Goal: Information Seeking & Learning: Learn about a topic

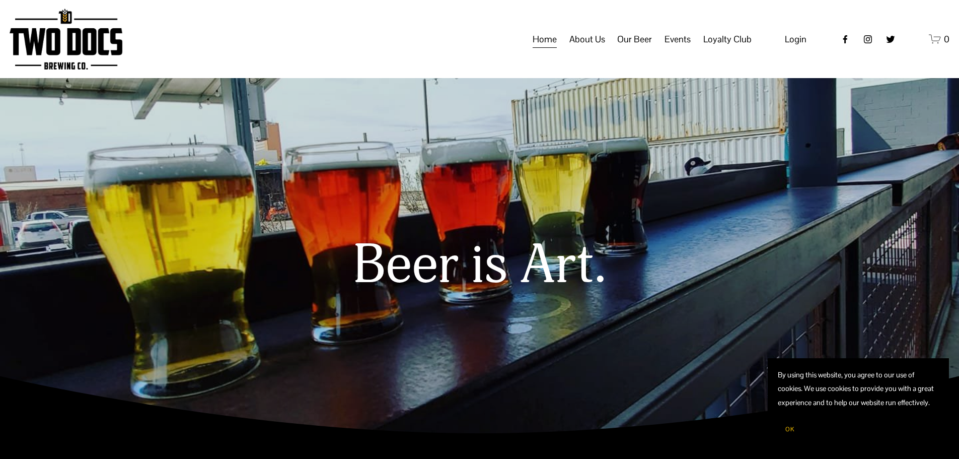
click at [640, 48] on span "Our Beer" at bounding box center [634, 39] width 35 height 17
click at [0, 0] on span "Taproom Menu" at bounding box center [0, 0] width 0 height 0
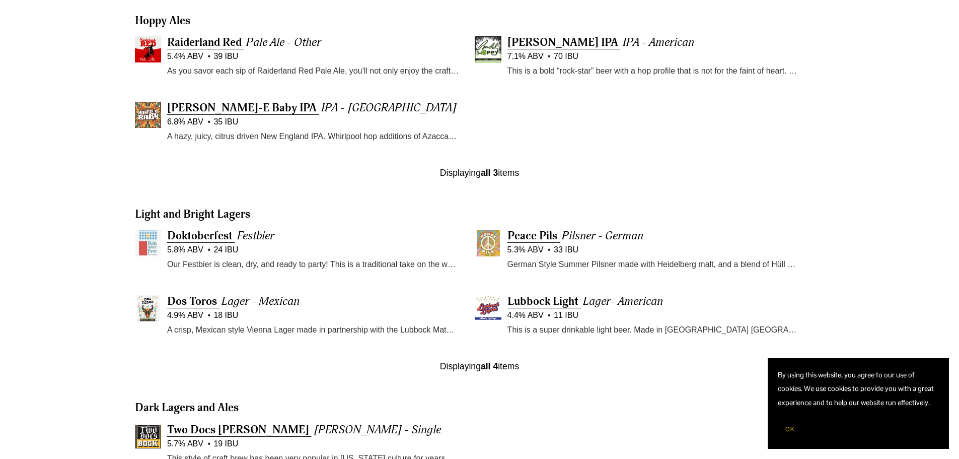
scroll to position [453, 0]
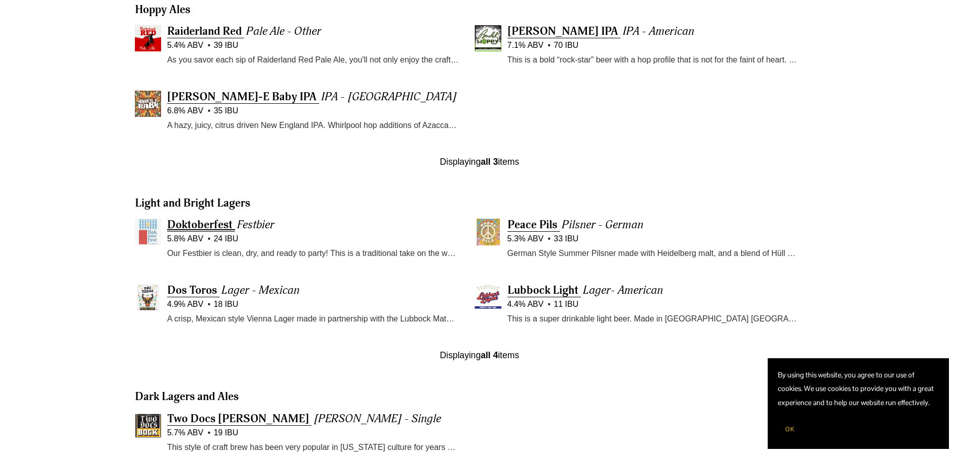
click at [213, 226] on span "Doktoberfest" at bounding box center [199, 224] width 65 height 14
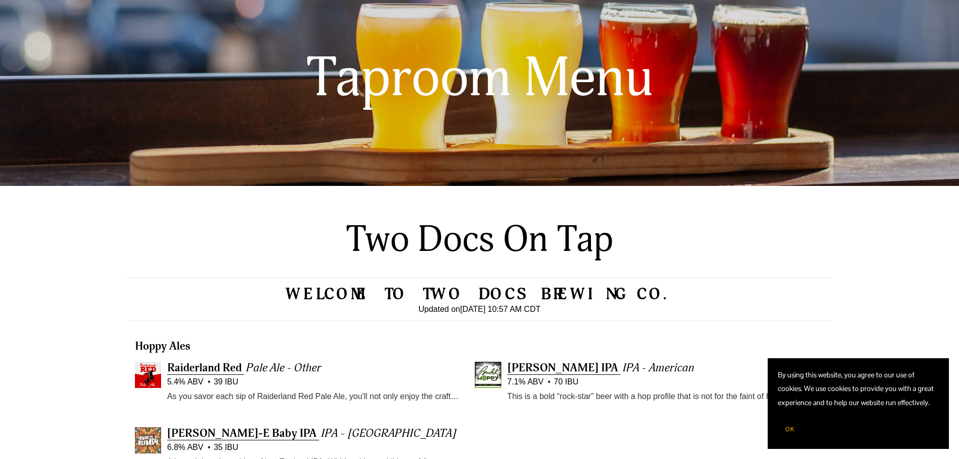
scroll to position [101, 0]
